Goal: Information Seeking & Learning: Learn about a topic

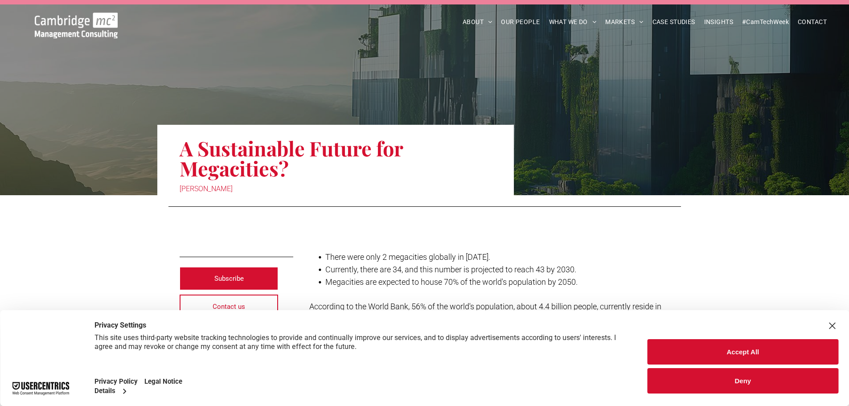
click at [683, 349] on button "Accept All" at bounding box center [742, 351] width 191 height 25
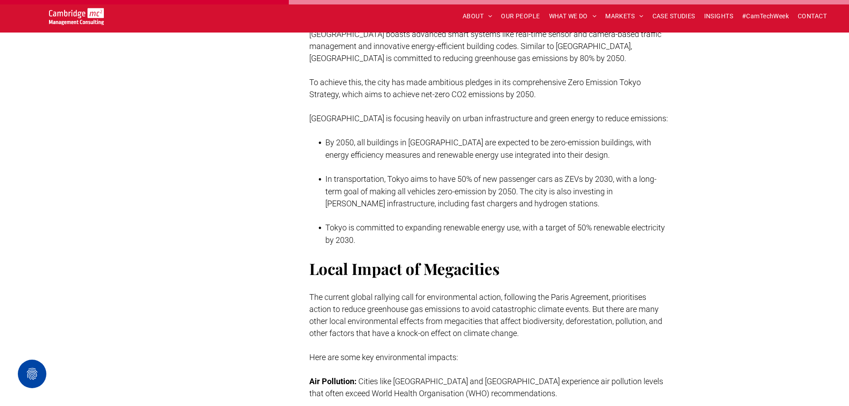
scroll to position [1508, 0]
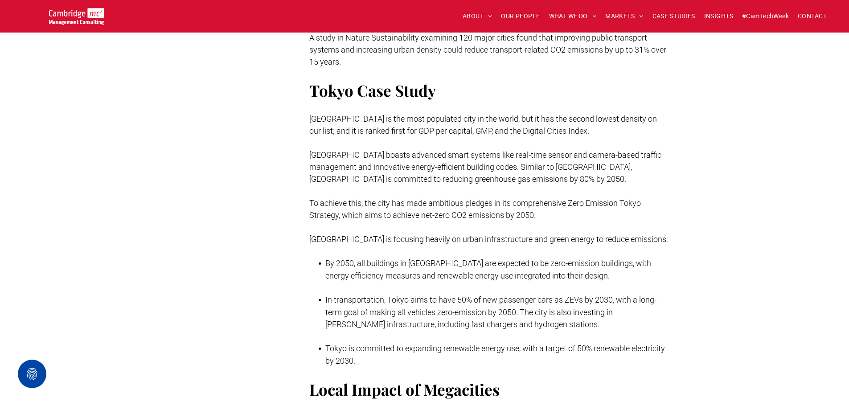
scroll to position [1374, 0]
